Goal: Transaction & Acquisition: Purchase product/service

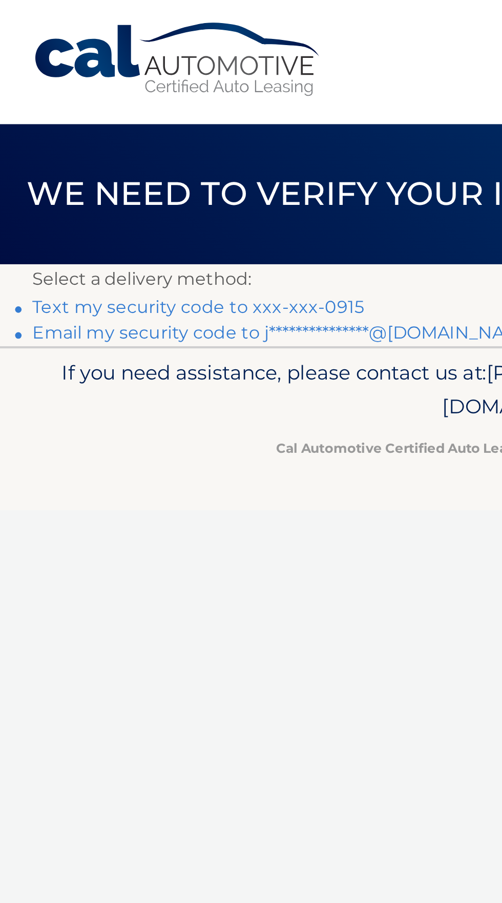
click at [143, 145] on link "Text my security code to xxx-xxx-0915" at bounding box center [94, 146] width 158 height 10
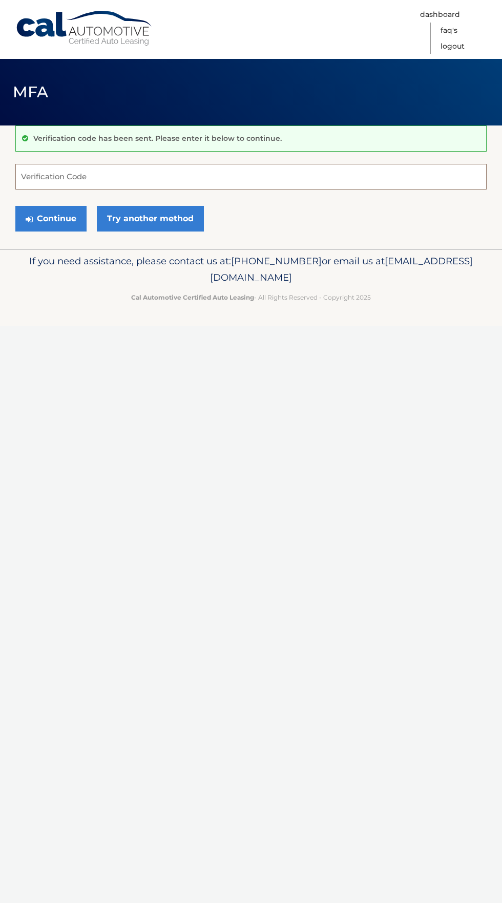
click at [349, 166] on input "Verification Code" at bounding box center [250, 177] width 471 height 26
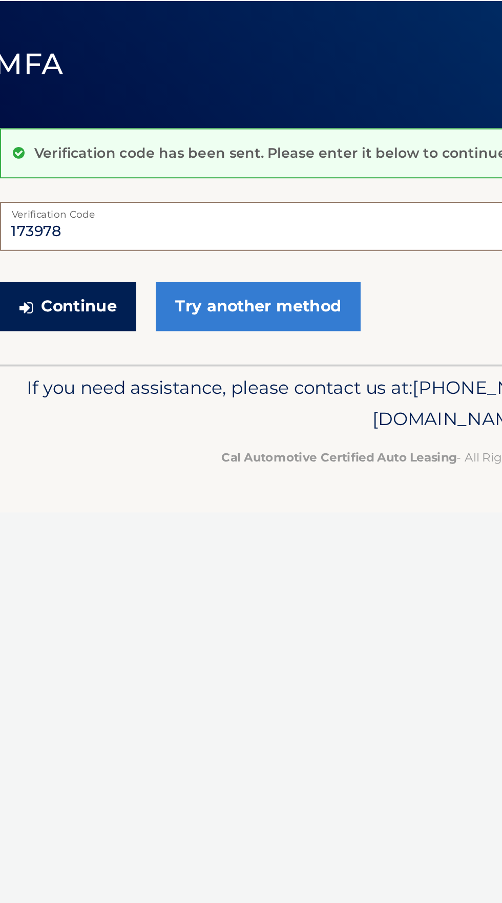
type input "173978"
click at [61, 220] on button "Continue" at bounding box center [50, 219] width 71 height 26
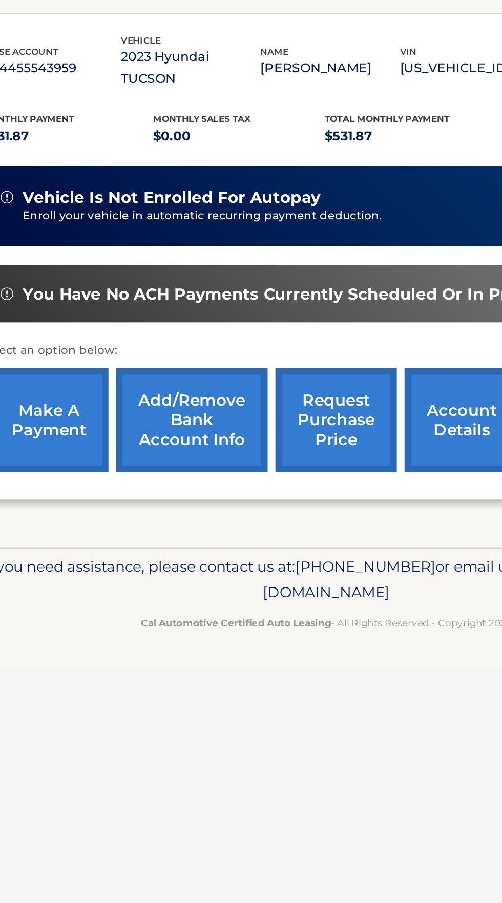
click at [72, 464] on link "make a payment" at bounding box center [71, 474] width 77 height 67
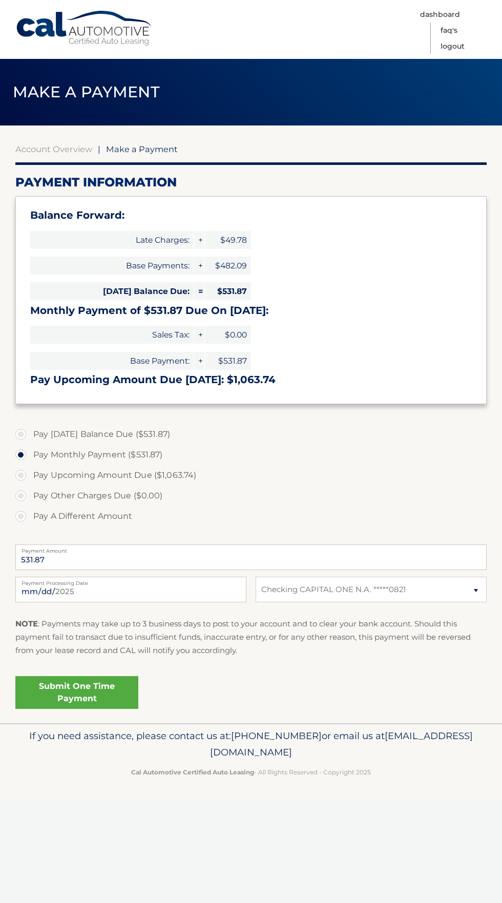
select select "M2E1NjVjZTQtZWNlMS00OTA5LTk3MDktNmFiYWNiNDk0YmFi"
click at [103, 691] on link "Submit One Time Payment" at bounding box center [76, 692] width 123 height 33
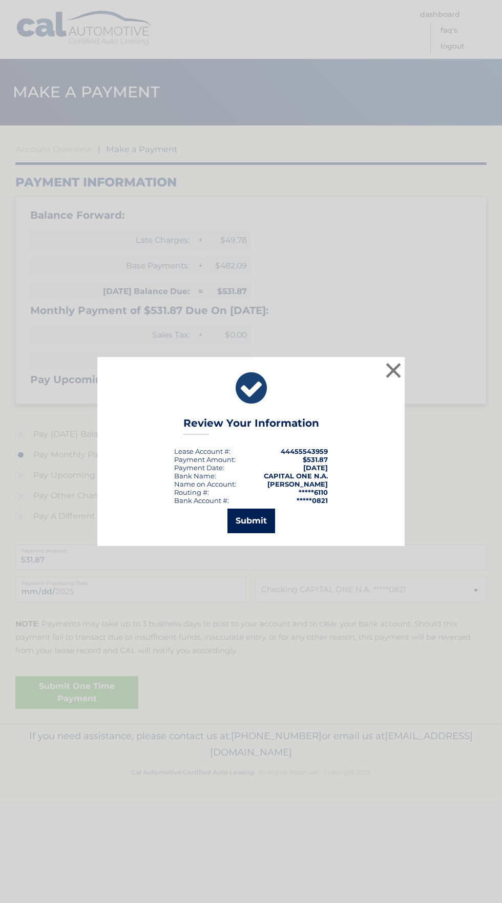
click at [247, 518] on button "Submit" at bounding box center [251, 520] width 48 height 25
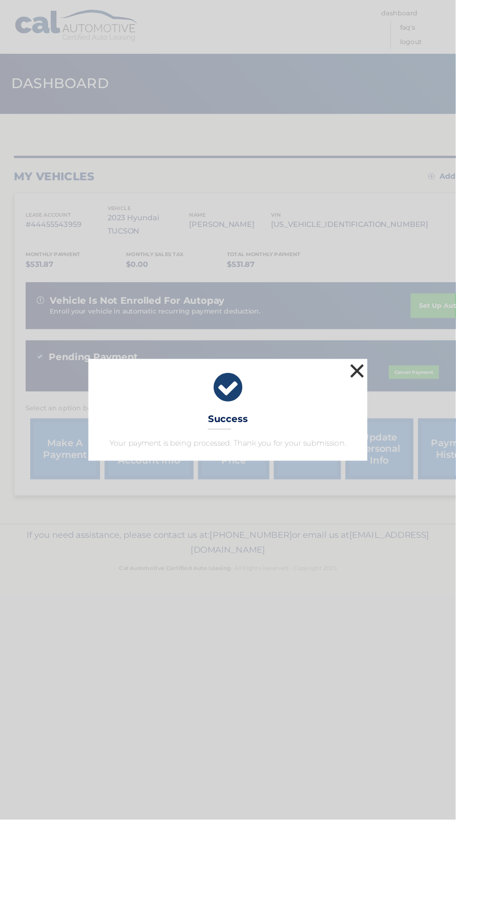
click at [403, 419] on button "×" at bounding box center [393, 408] width 20 height 20
